Goal: Find specific page/section: Find specific page/section

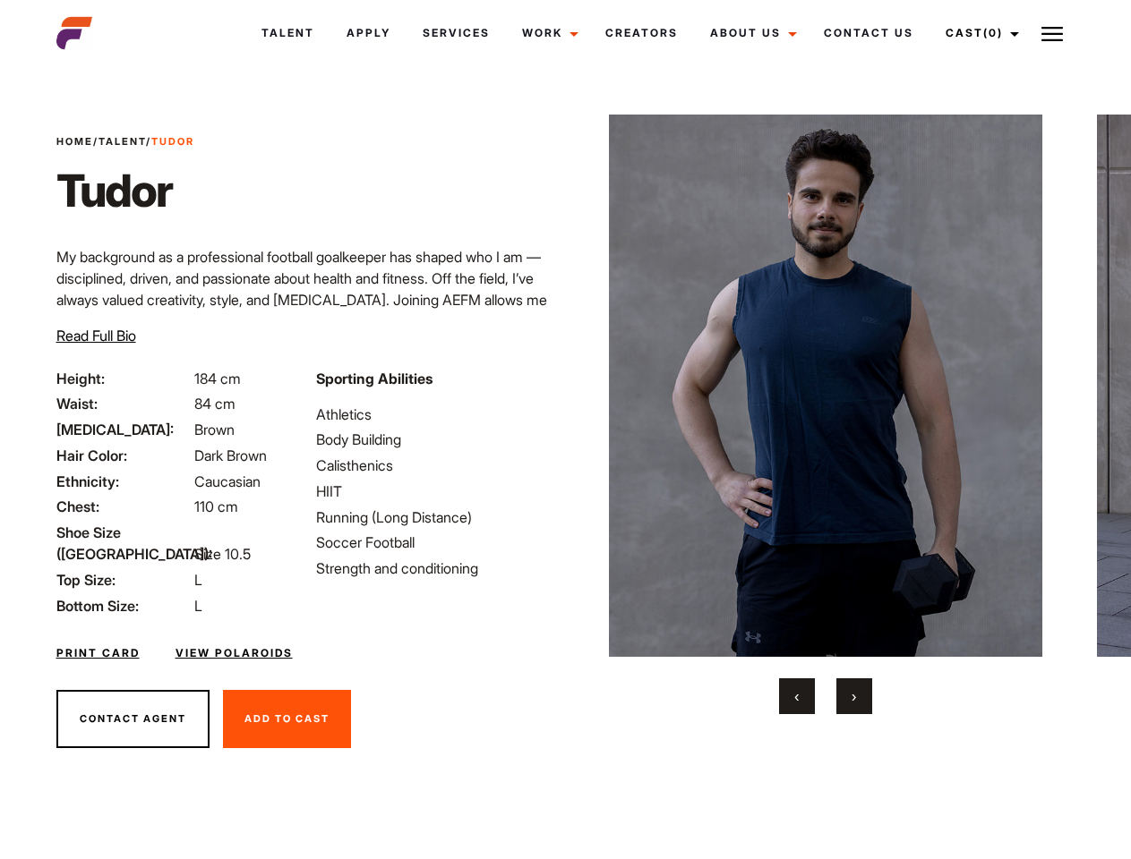
click at [978, 33] on link "Cast (0)" at bounding box center [979, 33] width 100 height 48
click at [1052, 33] on img at bounding box center [1051, 33] width 21 height 21
click at [825, 414] on img at bounding box center [826, 386] width 434 height 543
click at [565, 386] on div "Sporting Abilities Athletics Body Building Calisthenics HIIT Running (Long Dist…" at bounding box center [435, 492] width 260 height 249
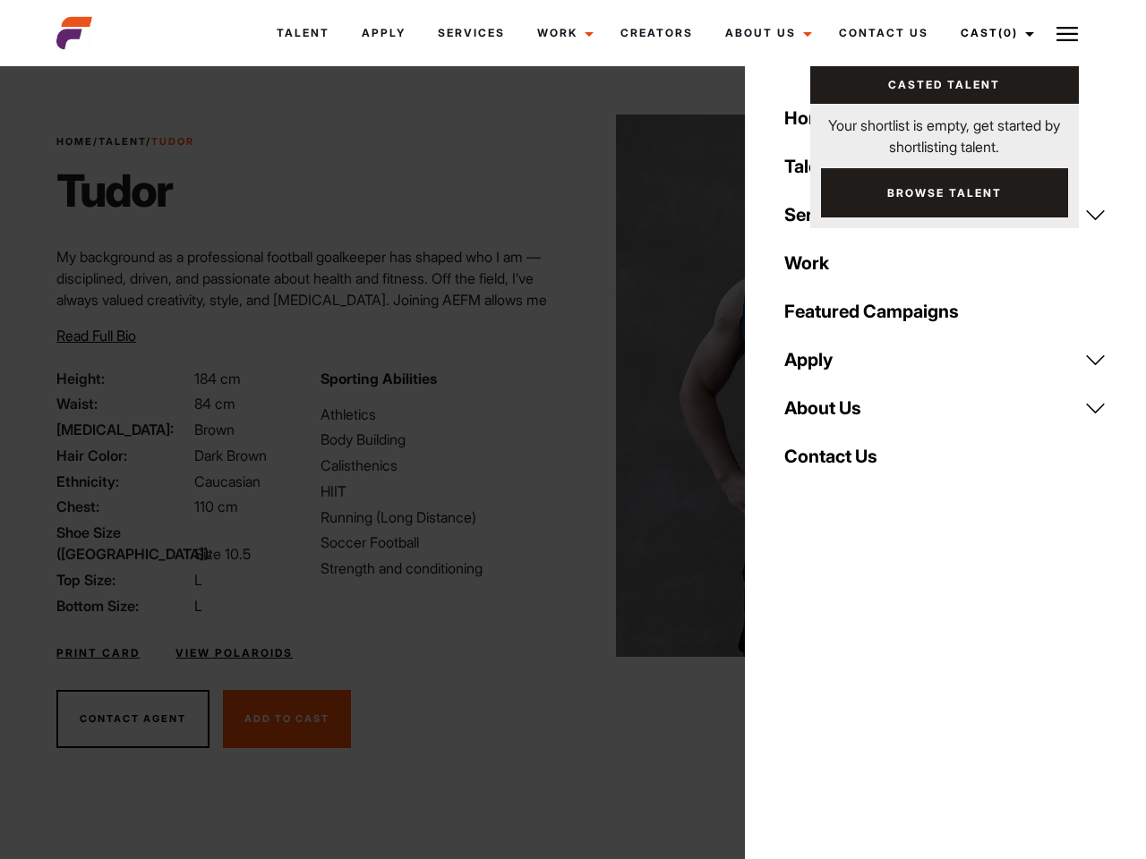
click at [797, 696] on button "‹" at bounding box center [808, 697] width 36 height 36
click at [854, 696] on button "›" at bounding box center [865, 697] width 36 height 36
